Goal: Transaction & Acquisition: Download file/media

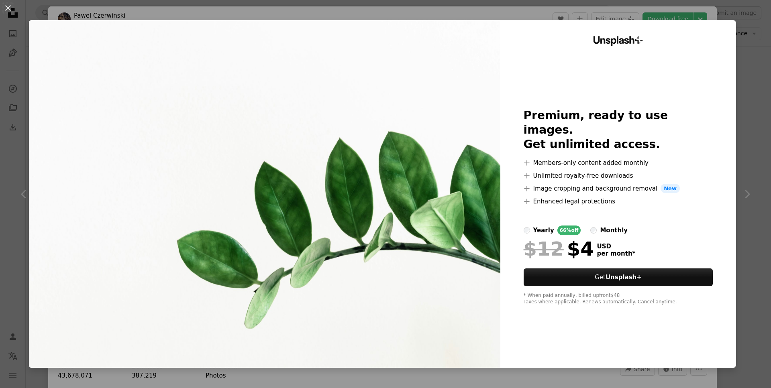
scroll to position [1188, 0]
click at [628, 98] on div "Unsplash+ Premium, ready to use images. Get unlimited access. A plus sign Membe…" at bounding box center [618, 194] width 236 height 348
click at [6, 8] on button "An X shape" at bounding box center [8, 8] width 10 height 10
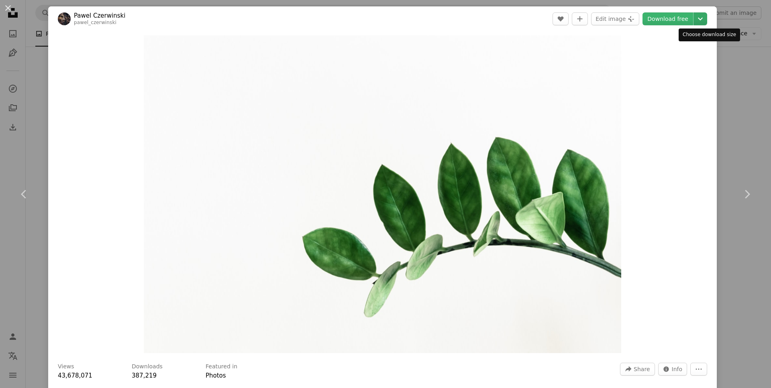
click at [707, 20] on icon "Chevron down" at bounding box center [700, 19] width 13 height 10
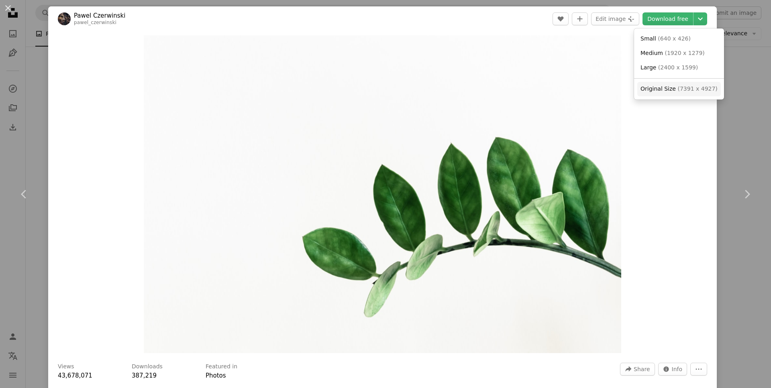
click at [679, 88] on span "( 7391 x 4927 )" at bounding box center [697, 89] width 40 height 6
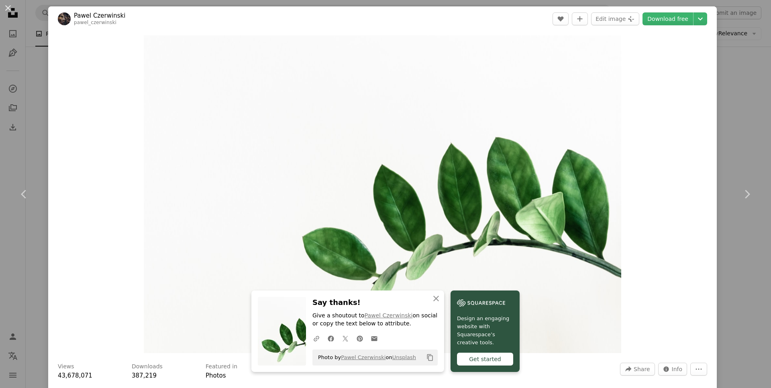
click at [660, 168] on div "Zoom in" at bounding box center [382, 194] width 669 height 326
click at [649, 111] on div "Zoom in" at bounding box center [382, 194] width 669 height 326
click at [206, 114] on img "Zoom in on this image" at bounding box center [382, 194] width 477 height 318
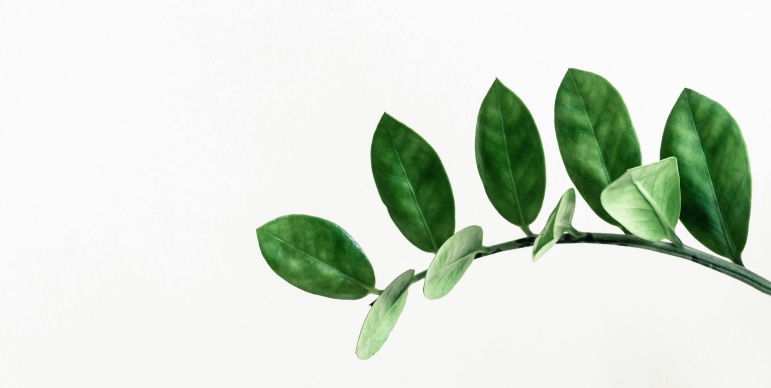
scroll to position [126, 0]
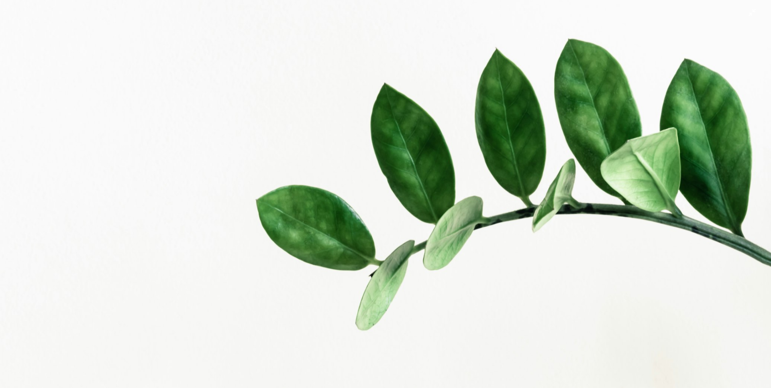
click at [129, 76] on img "Zoom out on this image" at bounding box center [386, 131] width 772 height 515
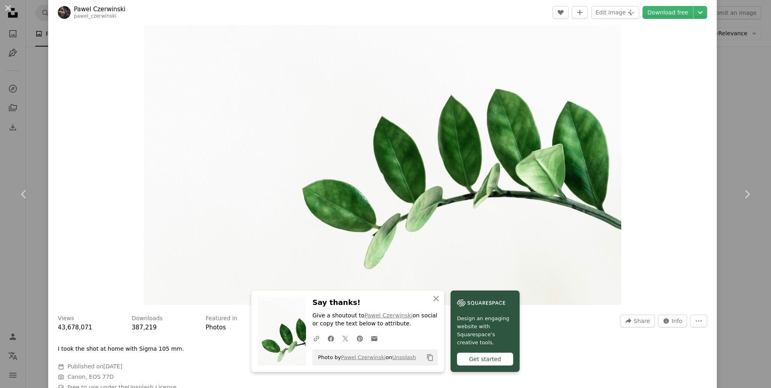
scroll to position [96, 0]
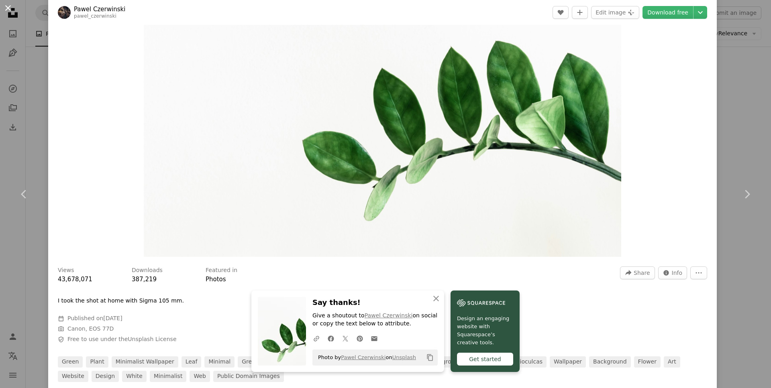
click at [8, 6] on button "An X shape" at bounding box center [8, 8] width 10 height 10
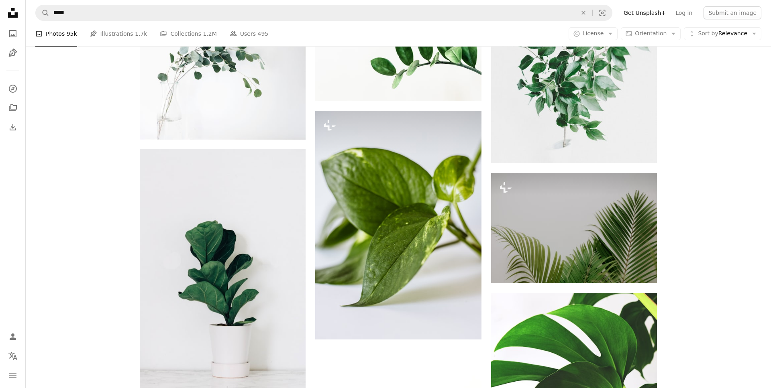
scroll to position [1147, 0]
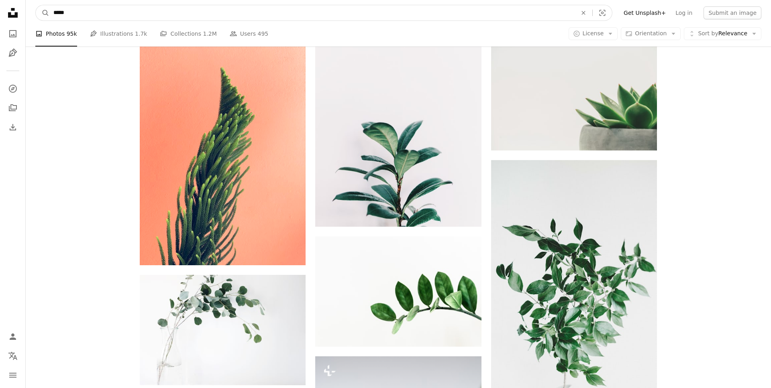
click at [62, 10] on input "*****" at bounding box center [311, 12] width 525 height 15
type input "*******"
click at [36, 5] on button "A magnifying glass" at bounding box center [43, 12] width 14 height 15
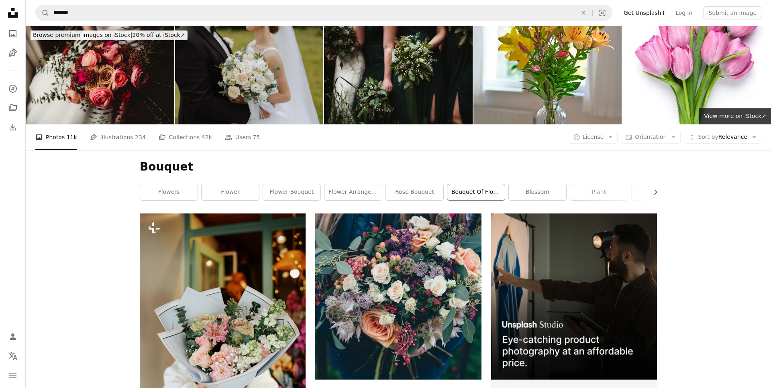
click at [483, 194] on link "bouquet of flowers" at bounding box center [475, 192] width 57 height 16
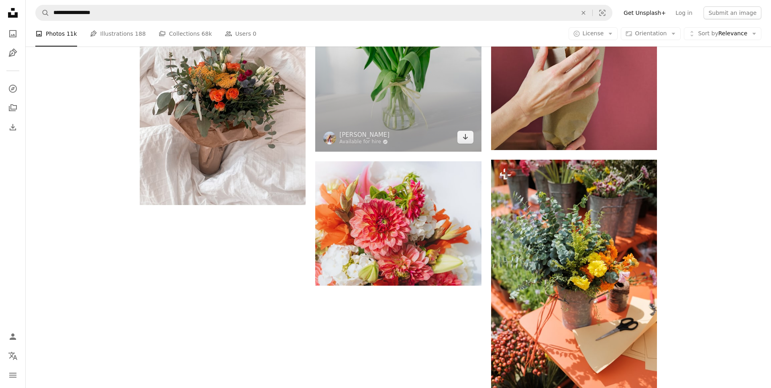
scroll to position [1392, 0]
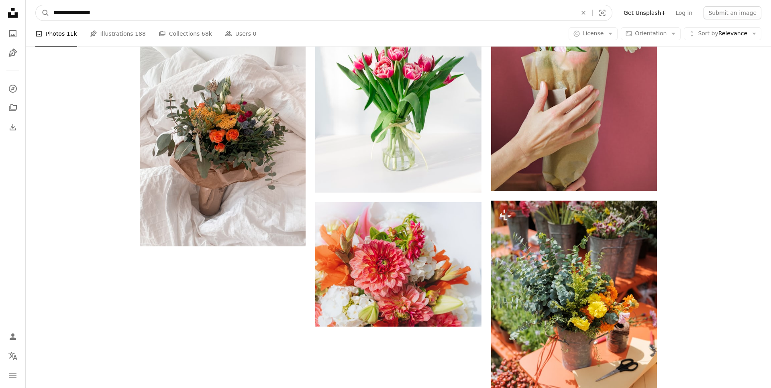
drag, startPoint x: 96, startPoint y: 17, endPoint x: 0, endPoint y: 32, distance: 97.0
click at [49, 20] on input "**********" at bounding box center [311, 12] width 525 height 15
type input "**********"
click button "A magnifying glass" at bounding box center [43, 12] width 14 height 15
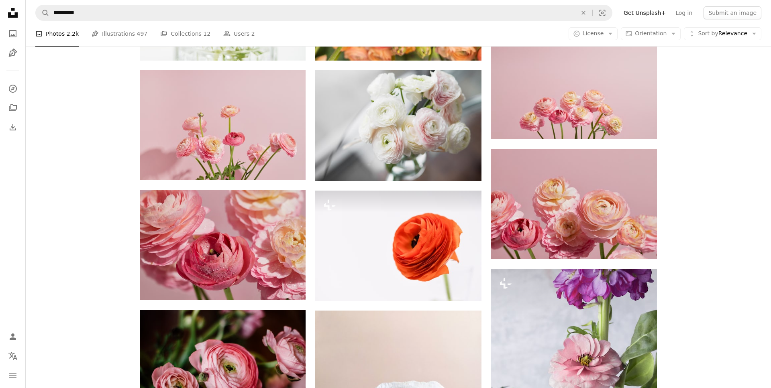
scroll to position [238, 0]
